Goal: Information Seeking & Learning: Learn about a topic

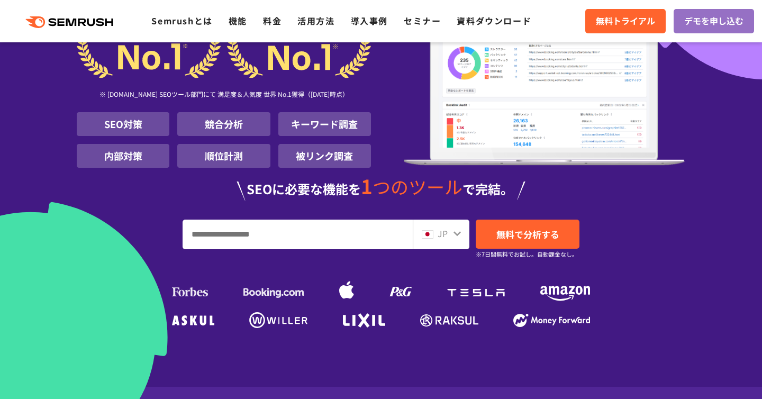
scroll to position [129, 0]
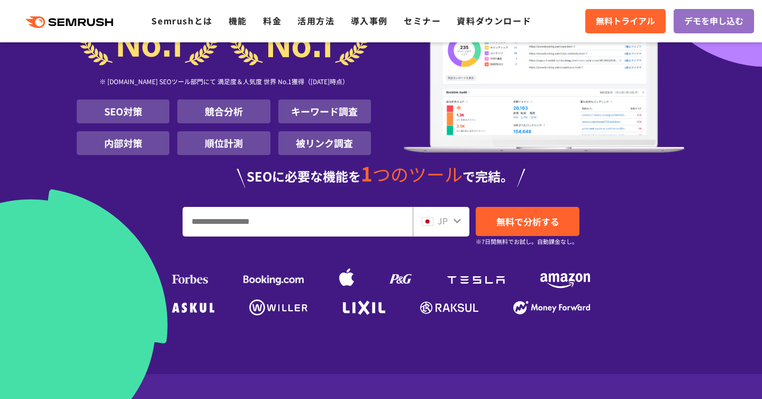
click at [440, 229] on div "JP" at bounding box center [441, 222] width 57 height 30
click at [439, 223] on span "JP" at bounding box center [443, 220] width 10 height 13
click at [462, 221] on div "JP" at bounding box center [441, 222] width 57 height 30
click at [458, 223] on icon at bounding box center [457, 221] width 8 height 8
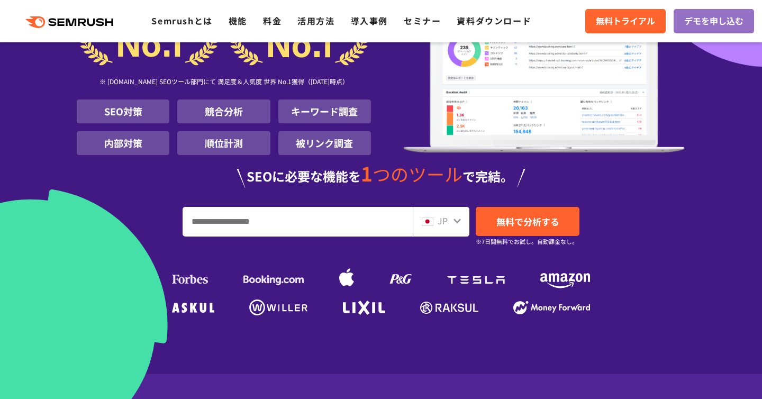
click at [456, 219] on icon at bounding box center [457, 221] width 8 height 8
click at [432, 222] on img at bounding box center [428, 221] width 12 height 8
click at [431, 222] on img at bounding box center [428, 221] width 12 height 8
click at [365, 220] on input "URL、キーワードを入力してください" at bounding box center [297, 221] width 229 height 29
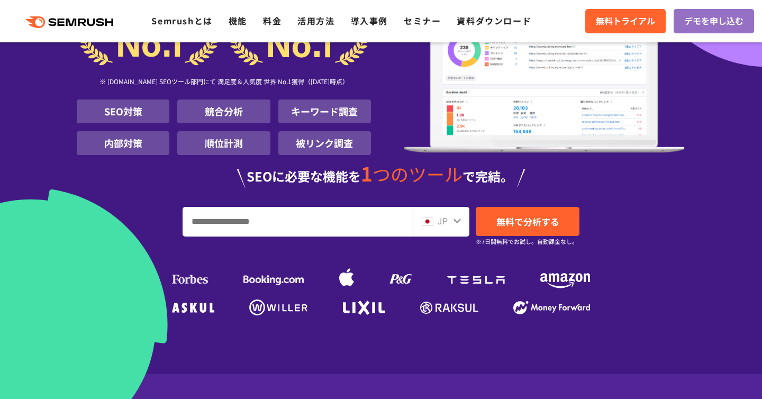
click at [365, 220] on input "URL、キーワードを入力してください" at bounding box center [297, 221] width 229 height 29
click at [429, 215] on span at bounding box center [428, 220] width 12 height 13
click at [652, 203] on div "[DATE] 万人 に 選ばれた SEO ツール ※ [DOMAIN_NAME] SEOツール部門にて 満足度＆人気度 世界 No.1獲得（[DATE]時点）…" at bounding box center [381, 121] width 608 height 395
click at [353, 231] on input "URL、キーワードを入力してください" at bounding box center [297, 221] width 229 height 29
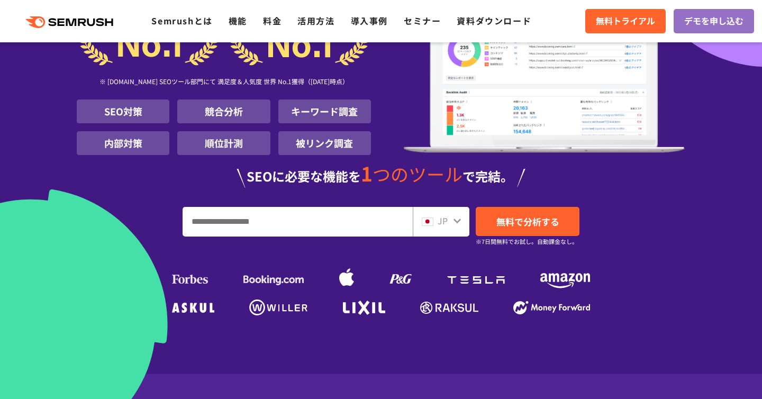
click at [353, 231] on input "URL、キーワードを入力してください" at bounding box center [297, 221] width 229 height 29
paste input "**********"
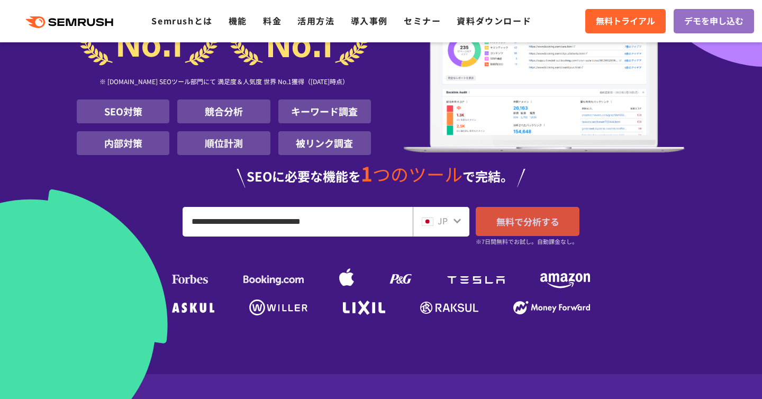
type input "**********"
click at [499, 221] on span "無料で分析する" at bounding box center [527, 221] width 63 height 13
